Goal: Task Accomplishment & Management: Manage account settings

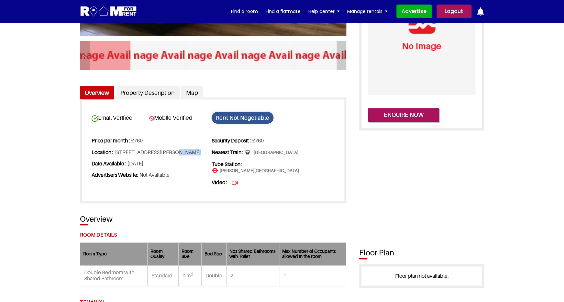
scroll to position [178, 0]
click at [453, 15] on link "Logout" at bounding box center [454, 12] width 35 height 14
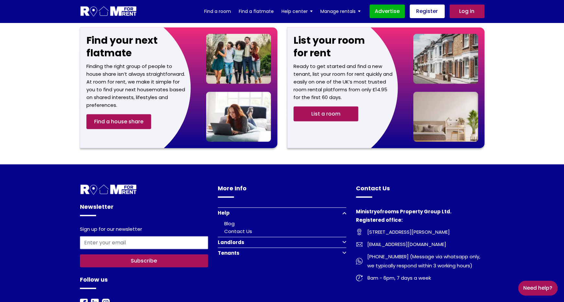
scroll to position [802, 0]
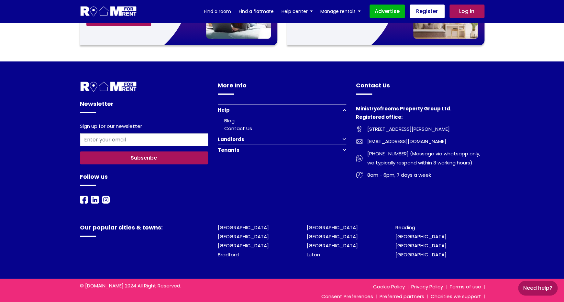
click at [255, 145] on button "Tenants" at bounding box center [282, 150] width 129 height 11
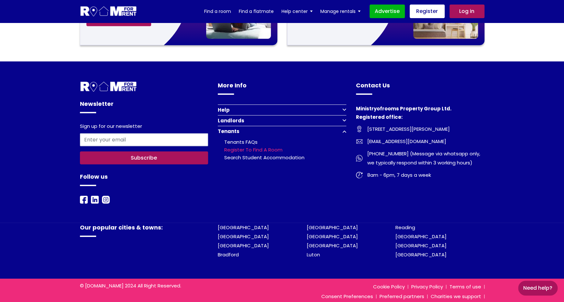
click at [270, 146] on link "Register to find a room" at bounding box center [253, 149] width 58 height 7
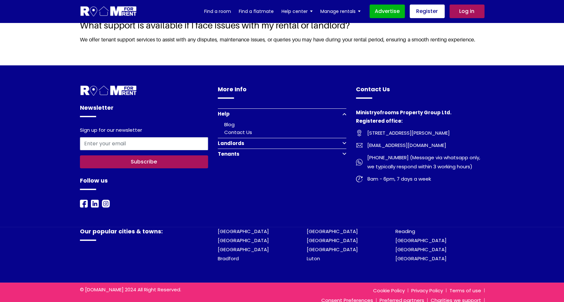
scroll to position [1056, 0]
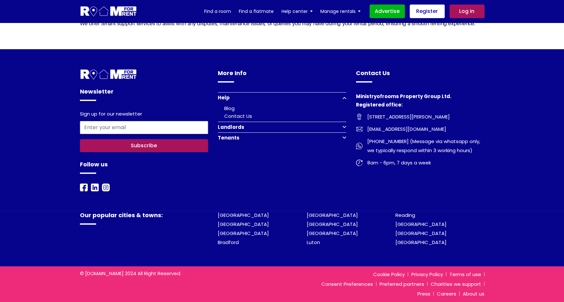
click at [244, 129] on button "Landlords" at bounding box center [282, 127] width 129 height 11
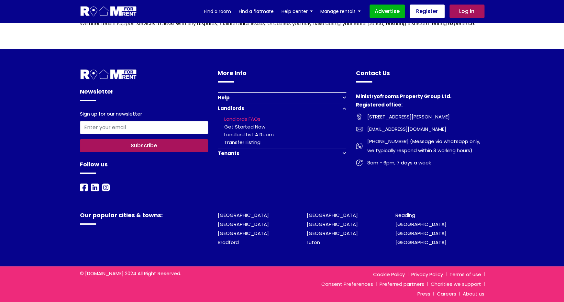
scroll to position [1050, 0]
click at [252, 126] on link "Get Started Now" at bounding box center [244, 126] width 41 height 7
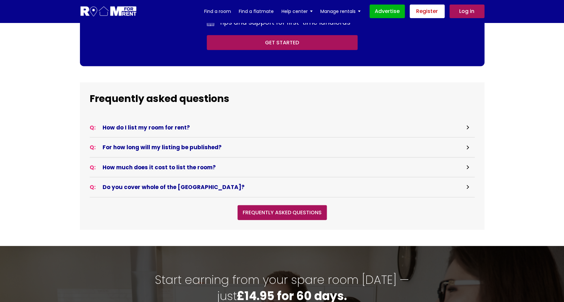
scroll to position [885, 0]
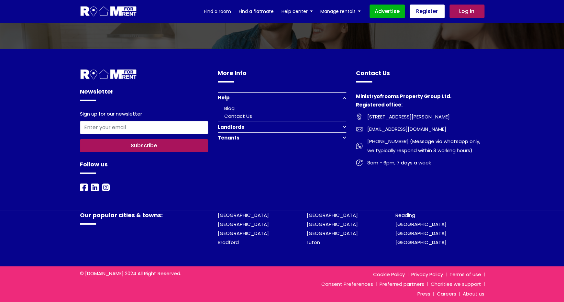
click at [243, 128] on button "Landlords" at bounding box center [282, 127] width 129 height 11
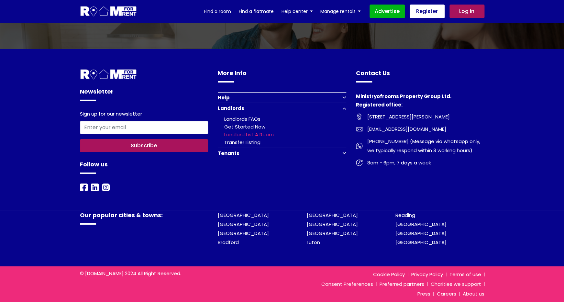
click at [240, 135] on link "Landlord list a room" at bounding box center [249, 134] width 50 height 7
